Goal: Task Accomplishment & Management: Manage account settings

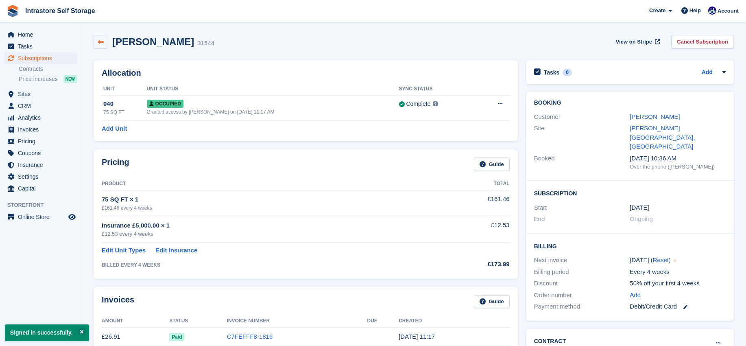
click at [101, 42] on icon at bounding box center [101, 42] width 6 height 6
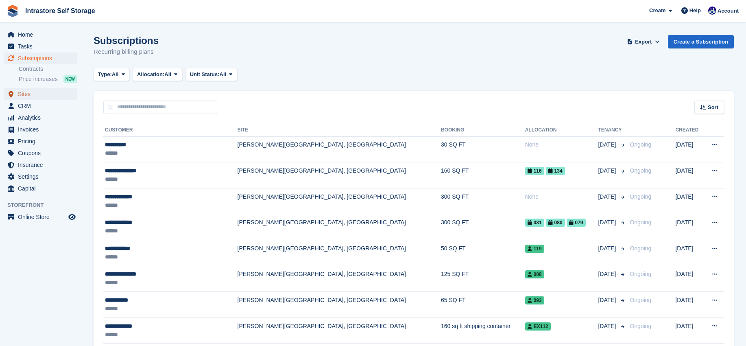
click at [23, 88] on span "Sites" at bounding box center [42, 93] width 49 height 11
click at [27, 95] on span "Sites" at bounding box center [42, 93] width 49 height 11
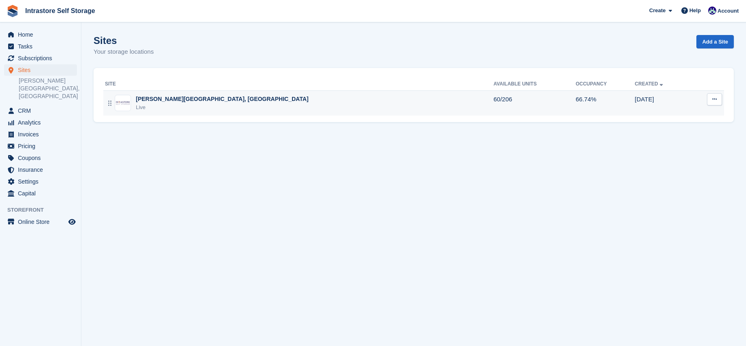
click at [187, 105] on div "Live" at bounding box center [222, 107] width 172 height 8
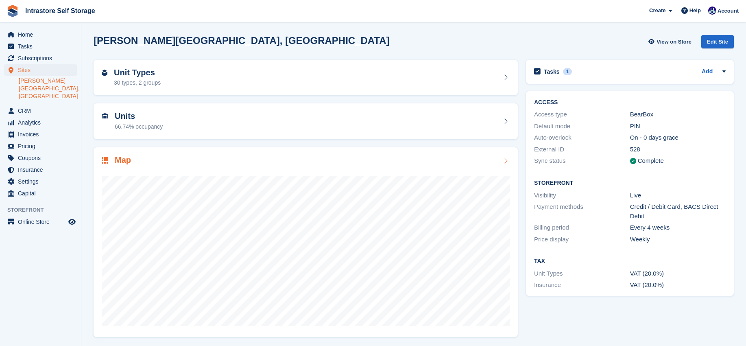
scroll to position [1, 0]
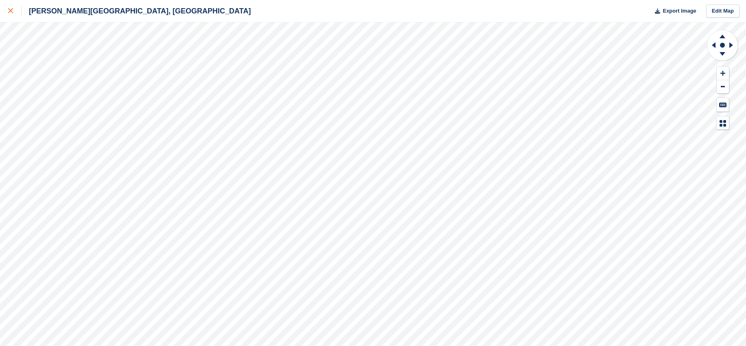
click at [15, 11] on div at bounding box center [14, 11] width 13 height 10
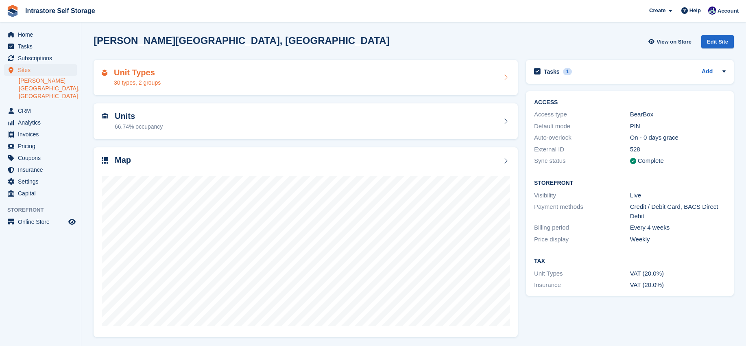
click at [133, 80] on div "30 types, 2 groups" at bounding box center [137, 82] width 47 height 9
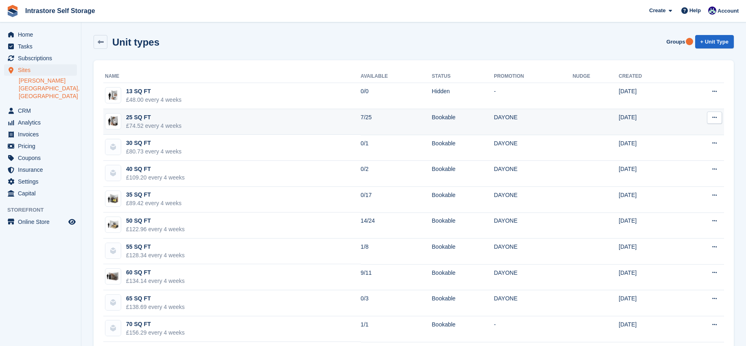
drag, startPoint x: 175, startPoint y: 125, endPoint x: 189, endPoint y: 131, distance: 15.1
click at [176, 126] on div "£74.52 every 4 weeks" at bounding box center [153, 126] width 55 height 9
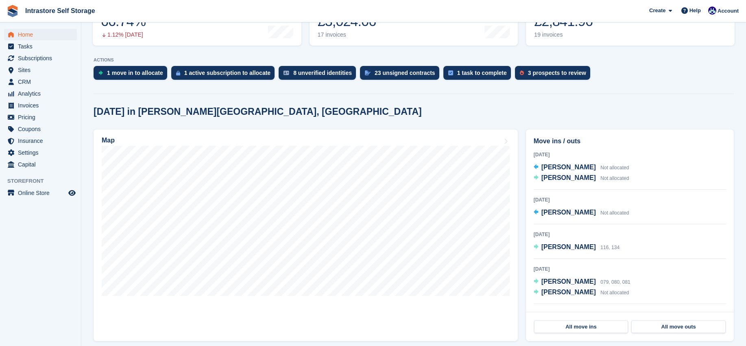
scroll to position [139, 0]
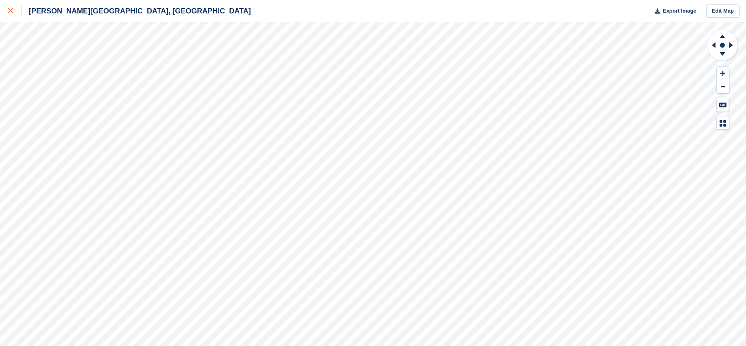
click at [10, 7] on div at bounding box center [14, 11] width 13 height 10
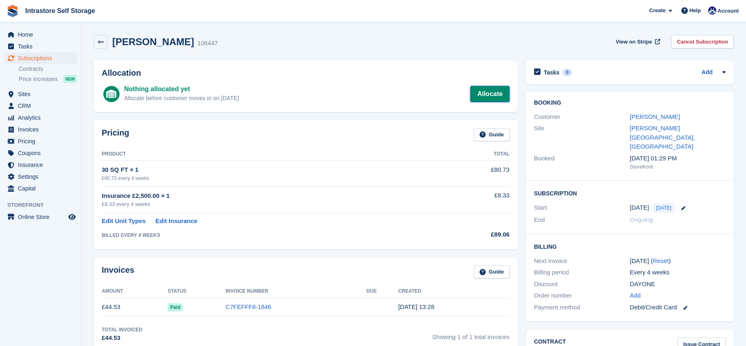
click at [483, 98] on link "Allocate" at bounding box center [489, 94] width 39 height 16
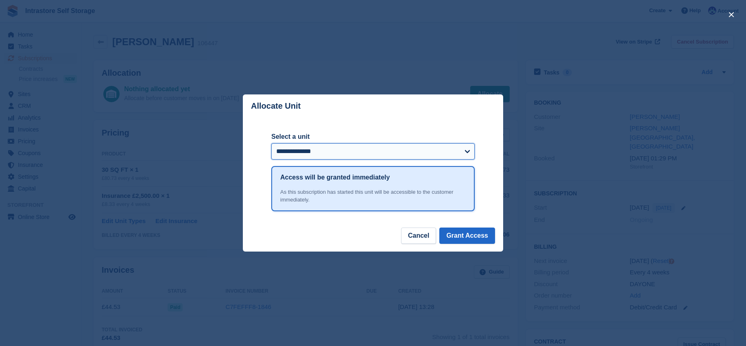
click at [365, 148] on select "**********" at bounding box center [372, 151] width 203 height 16
click at [271, 143] on select "**********" at bounding box center [372, 151] width 203 height 16
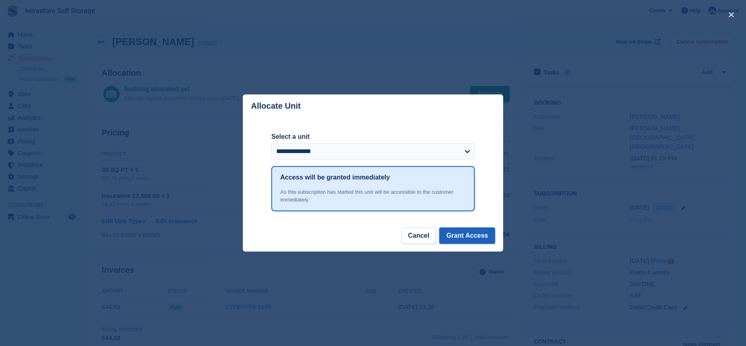
click at [466, 235] on button "Grant Access" at bounding box center [467, 235] width 56 height 16
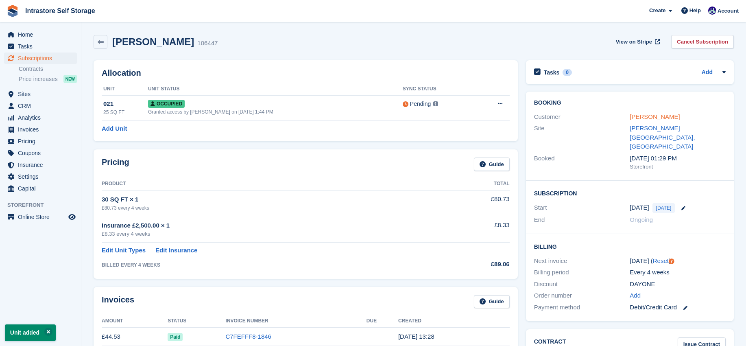
click at [650, 115] on link "[PERSON_NAME]" at bounding box center [654, 116] width 50 height 7
